Goal: Task Accomplishment & Management: Manage account settings

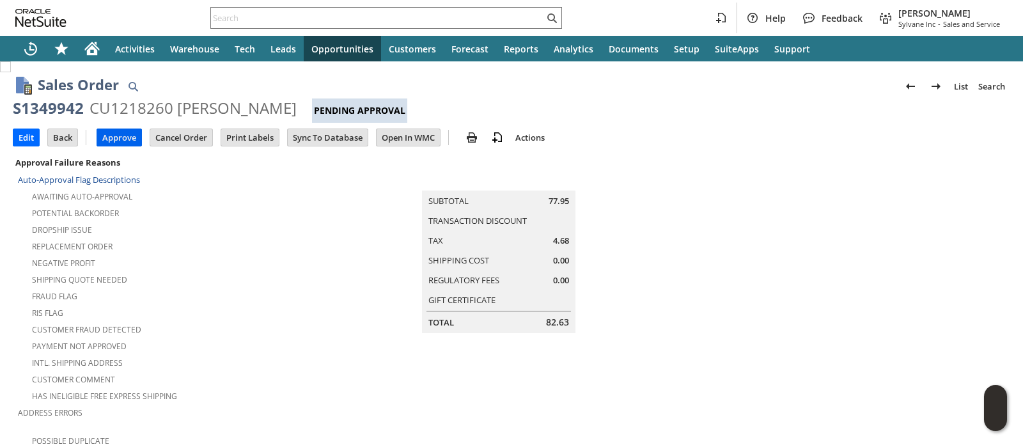
click at [121, 135] on input "Approve" at bounding box center [119, 137] width 44 height 17
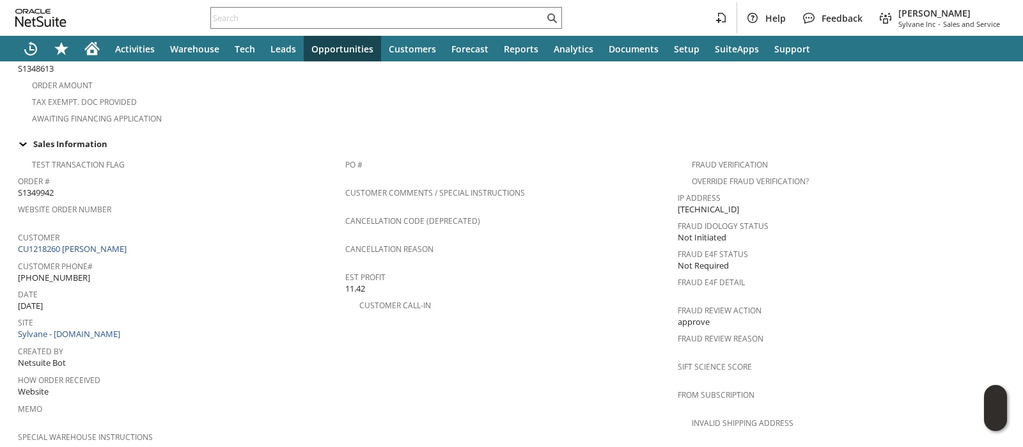
scroll to position [480, 0]
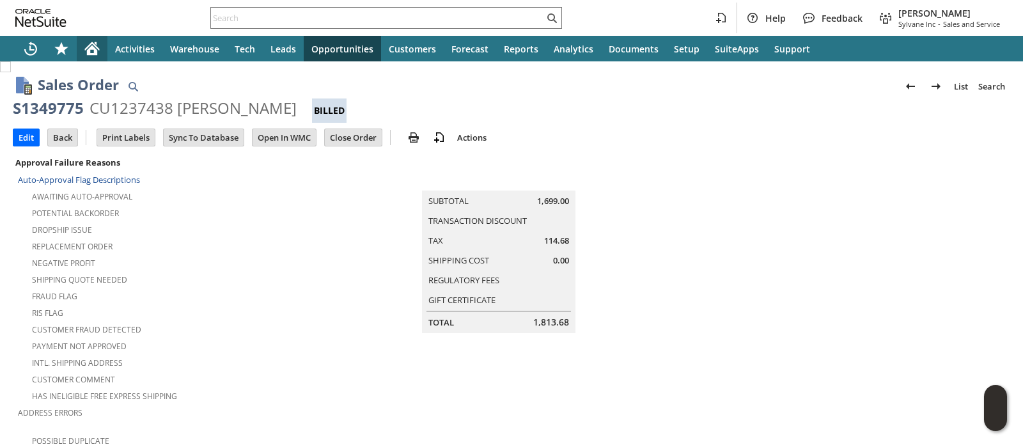
click at [92, 49] on icon "Home" at bounding box center [92, 50] width 10 height 10
